Goal: Transaction & Acquisition: Download file/media

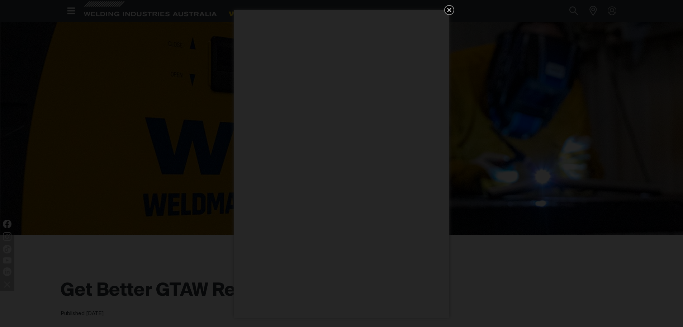
scroll to position [4, 0]
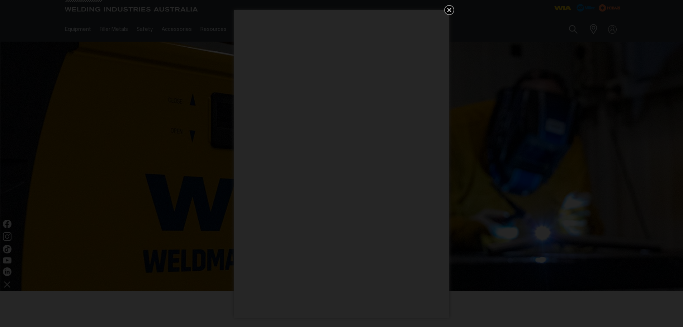
click at [446, 5] on div "Get 5 WIA Welding Guides Free!" at bounding box center [341, 163] width 683 height 327
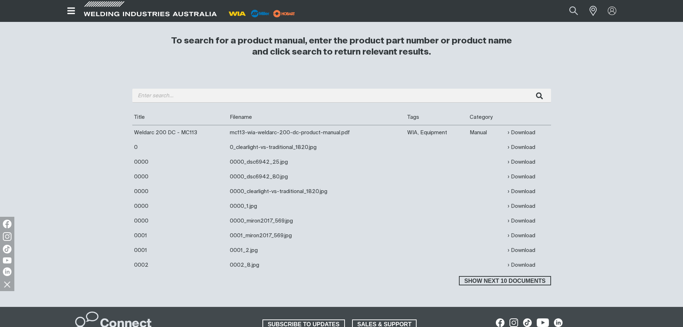
scroll to position [215, 0]
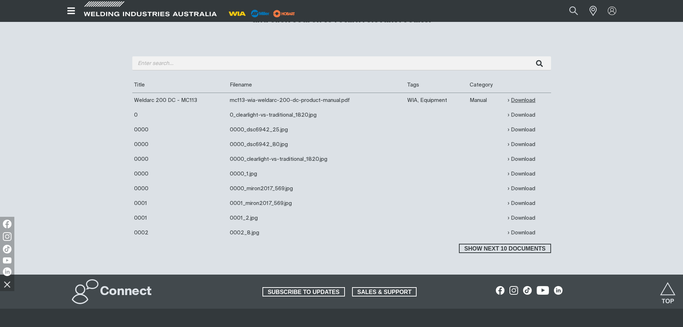
click at [519, 98] on link "Download" at bounding box center [522, 100] width 28 height 8
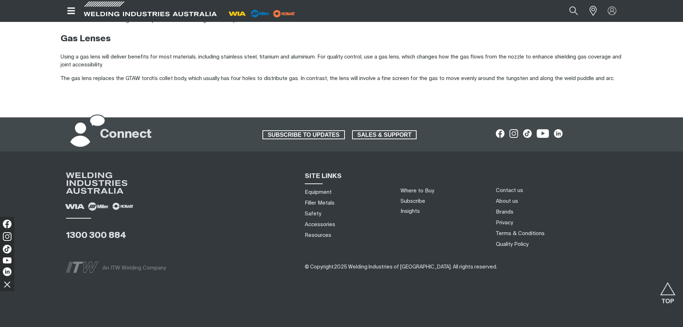
scroll to position [865, 0]
